Goal: Check status: Check status

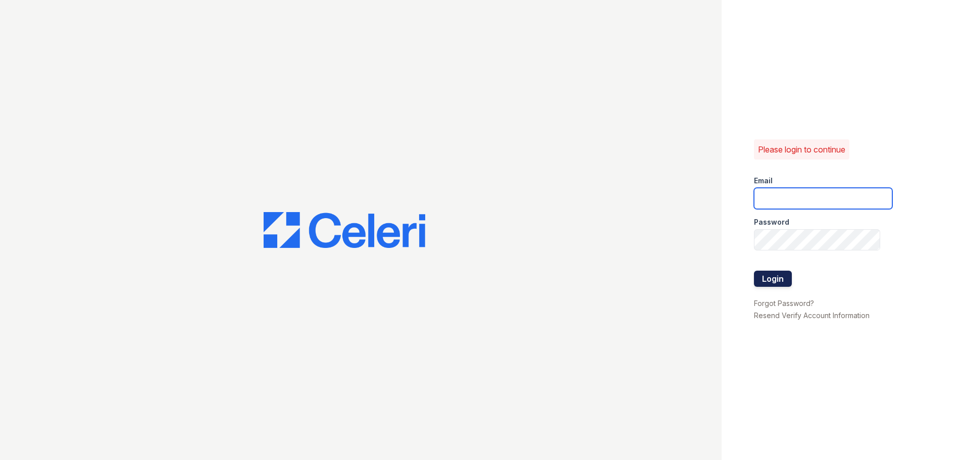
type input "[PERSON_NAME][EMAIL_ADDRESS][DOMAIN_NAME]"
click at [786, 278] on button "Login" at bounding box center [773, 279] width 38 height 16
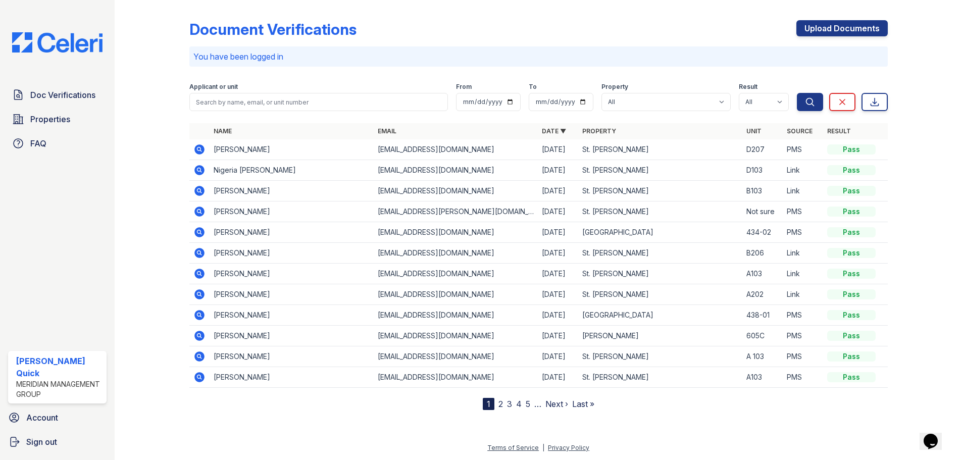
click at [499, 406] on link "2" at bounding box center [501, 404] width 5 height 10
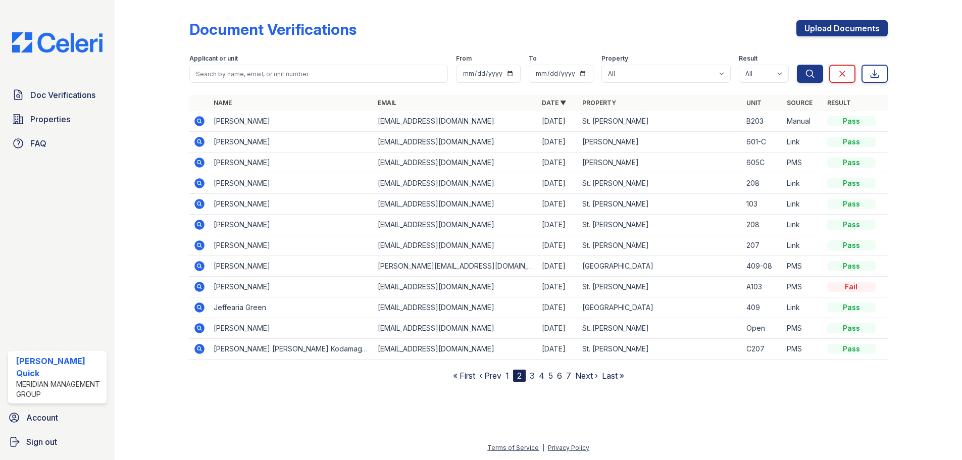
click at [534, 373] on link "3" at bounding box center [532, 376] width 5 height 10
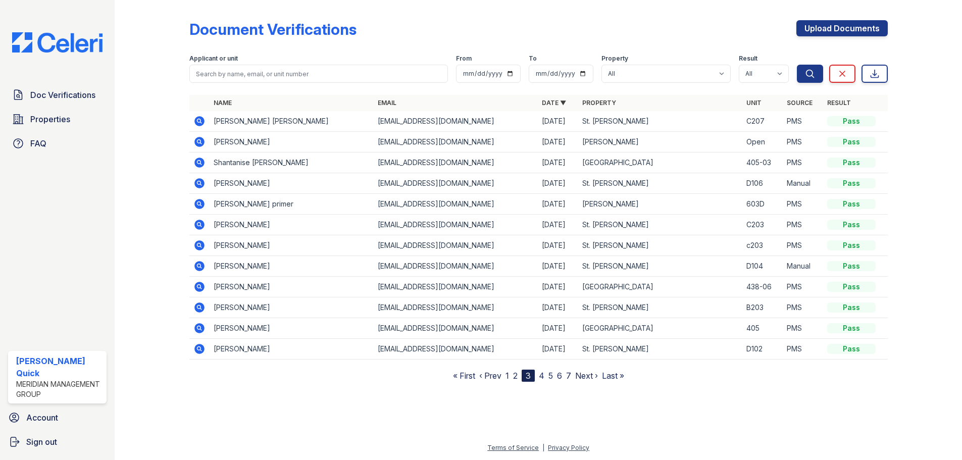
click at [510, 375] on nav "« First ‹ Prev 1 2 3 4 5 6 7 Next › Last »" at bounding box center [538, 376] width 171 height 12
click at [508, 374] on link "1" at bounding box center [508, 376] width 4 height 10
click at [201, 120] on icon at bounding box center [199, 121] width 10 height 10
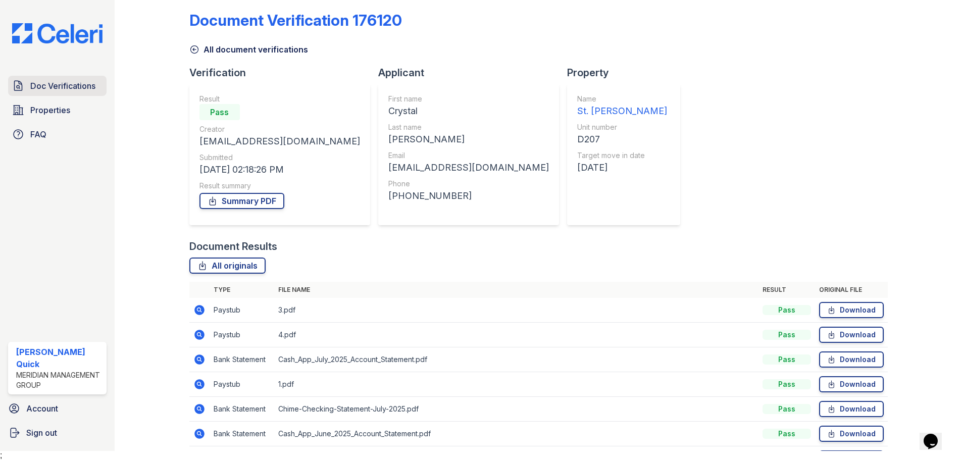
click at [81, 88] on span "Doc Verifications" at bounding box center [62, 86] width 65 height 12
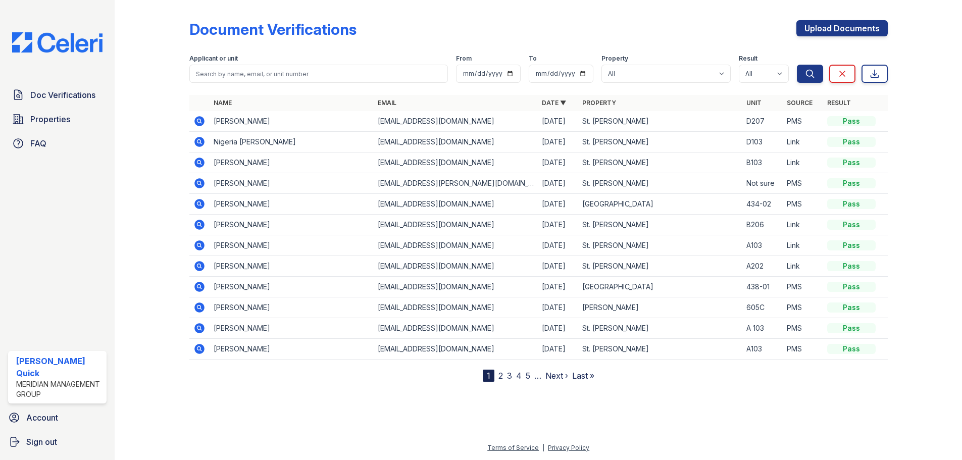
click at [199, 349] on icon at bounding box center [199, 348] width 3 height 3
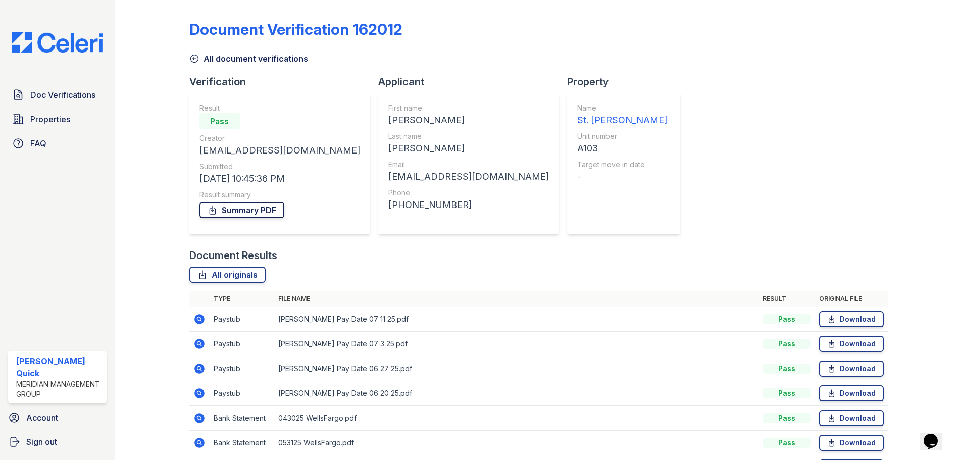
click at [238, 209] on link "Summary PDF" at bounding box center [242, 210] width 85 height 16
